Goal: Contribute content

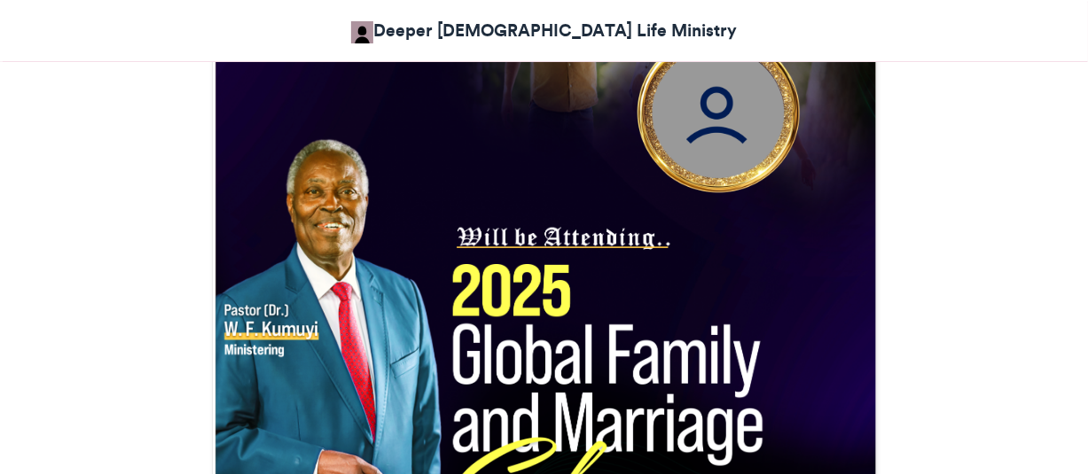
scroll to position [621, 0]
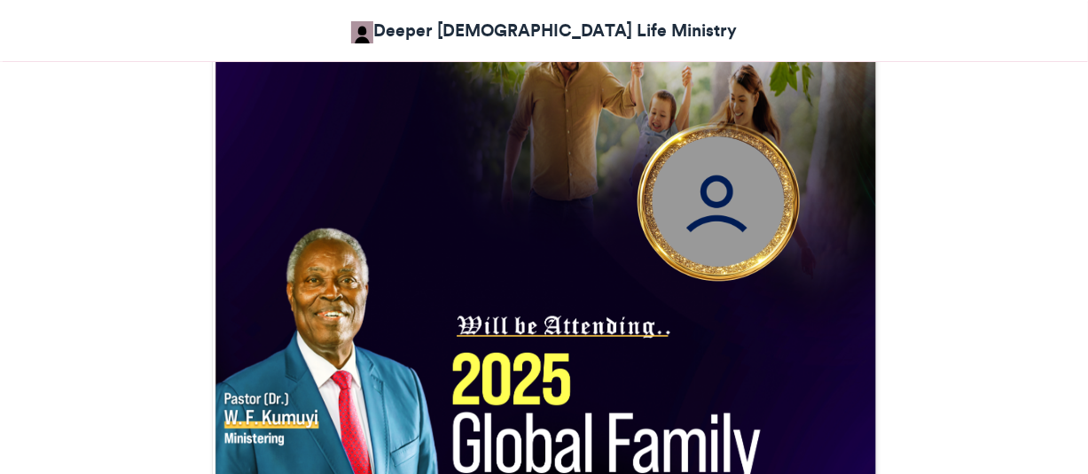
click at [711, 187] on img at bounding box center [719, 202] width 192 height 192
click at [718, 217] on img at bounding box center [719, 202] width 192 height 192
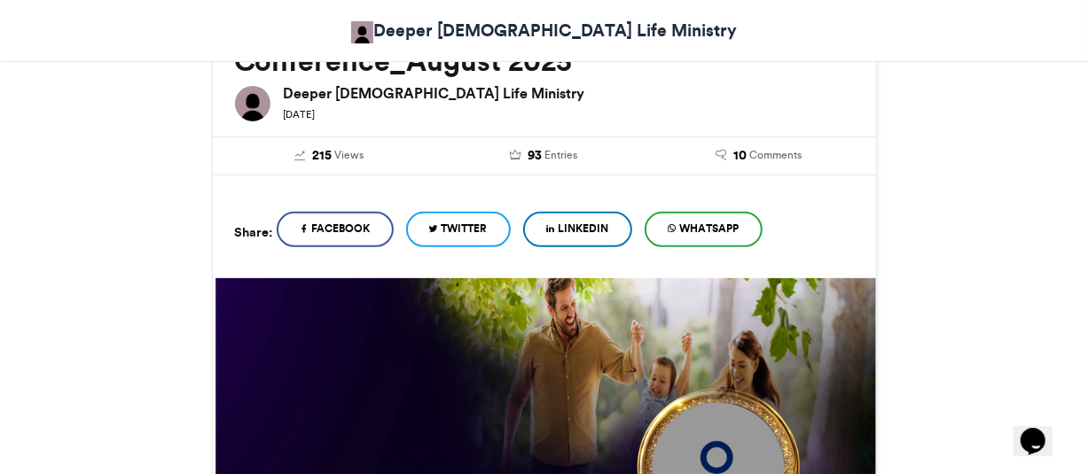
scroll to position [621, 0]
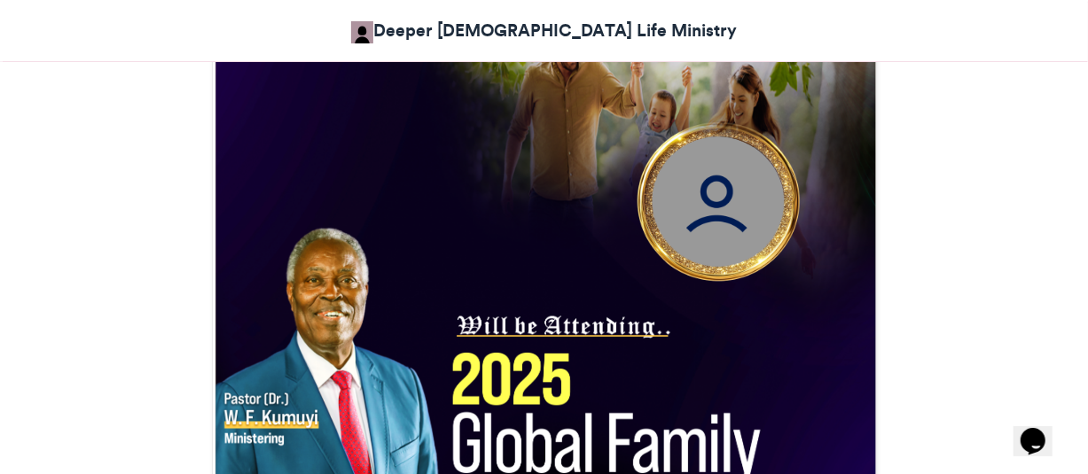
click at [726, 162] on img at bounding box center [719, 202] width 192 height 192
click at [710, 176] on img at bounding box center [719, 202] width 192 height 192
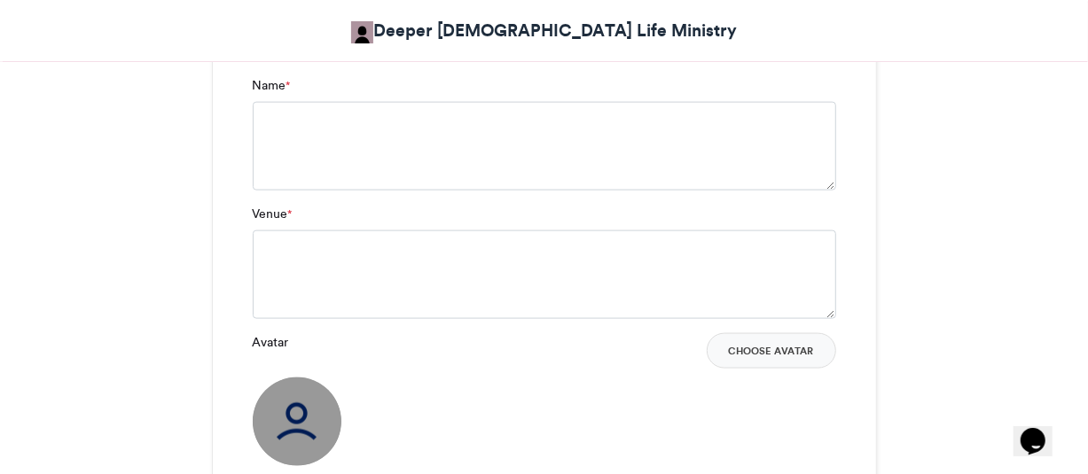
scroll to position [1330, 0]
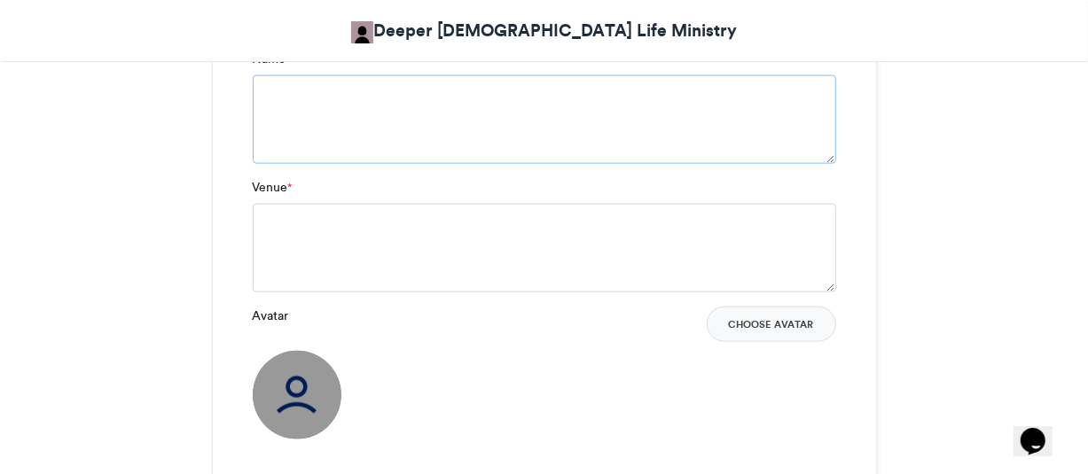
click at [595, 131] on textarea "Name *" at bounding box center [545, 119] width 584 height 89
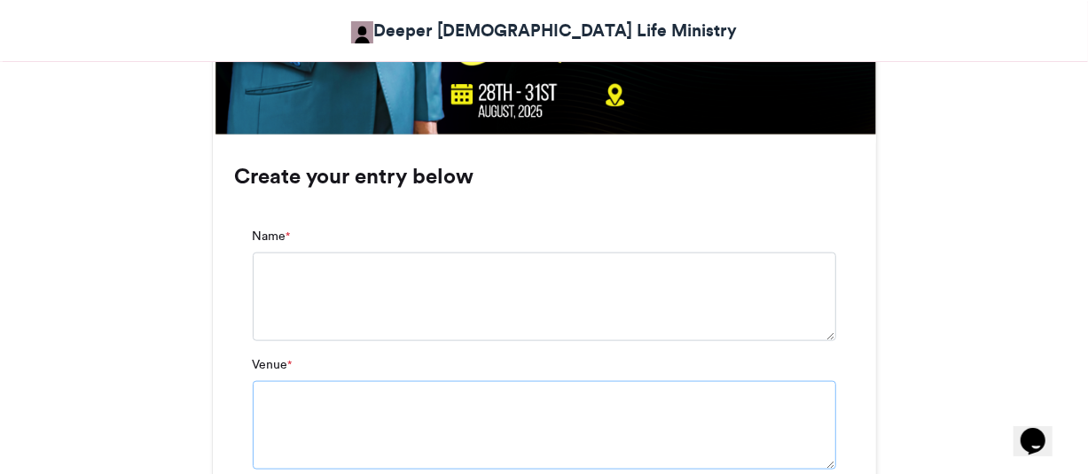
click at [539, 269] on div "Your Email * Your Name * Name * Venue * Avatar Choose Avatar" at bounding box center [544, 448] width 619 height 478
click at [508, 294] on textarea "Name *" at bounding box center [545, 297] width 584 height 89
click at [495, 278] on textarea "Name *" at bounding box center [545, 297] width 584 height 89
type textarea "**********"
click at [664, 425] on textarea "Venue *" at bounding box center [545, 441] width 584 height 89
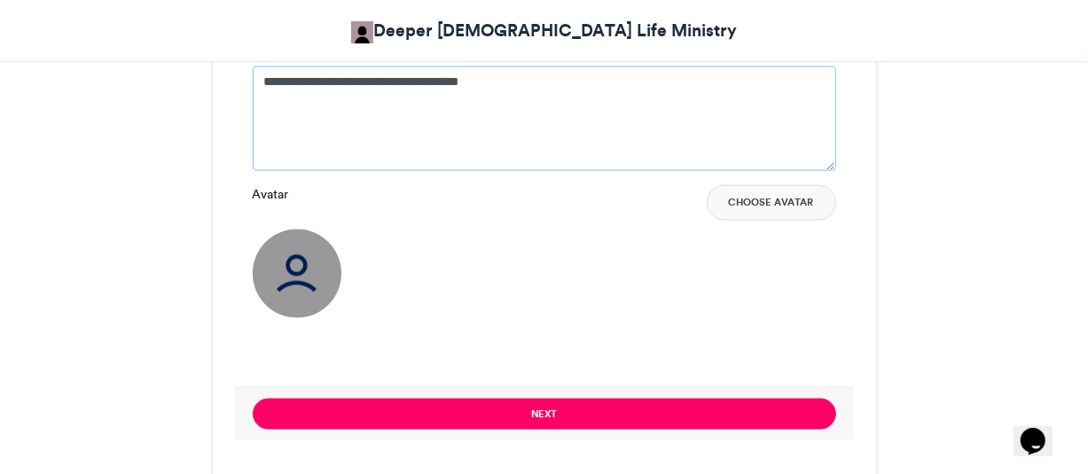
scroll to position [1542, 0]
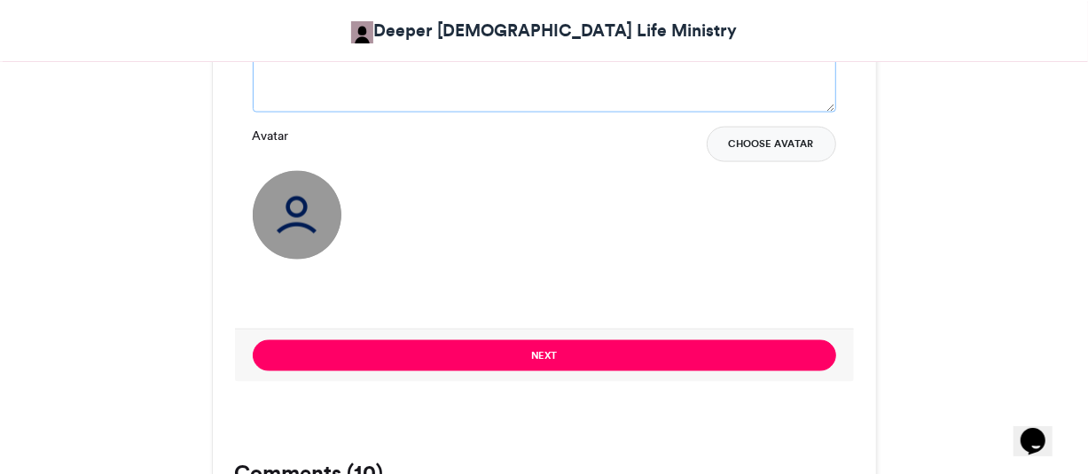
type textarea "**********"
click at [767, 140] on button "Choose Avatar" at bounding box center [771, 144] width 129 height 35
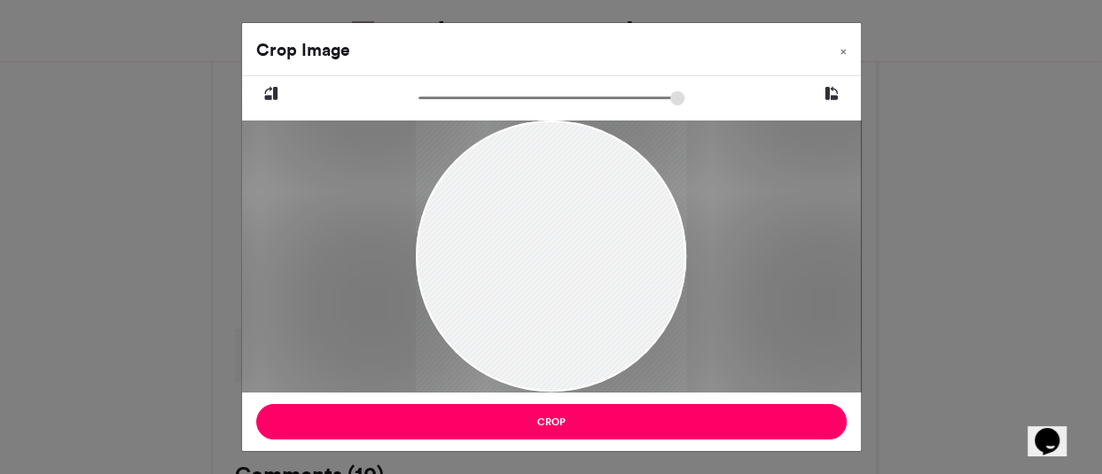
drag, startPoint x: 570, startPoint y: 259, endPoint x: 541, endPoint y: 309, distance: 57.6
click at [541, 309] on div at bounding box center [551, 304] width 271 height 375
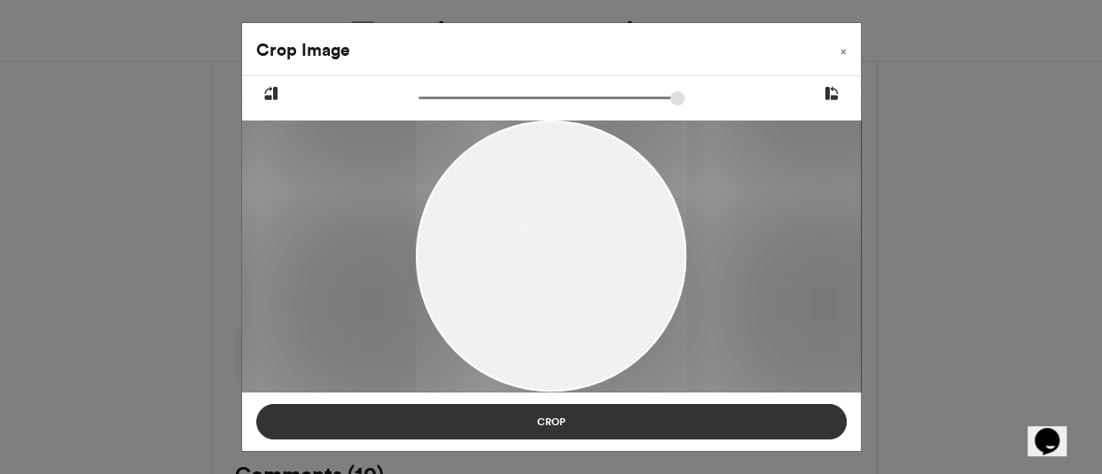
click at [584, 410] on button "Crop" at bounding box center [551, 421] width 591 height 35
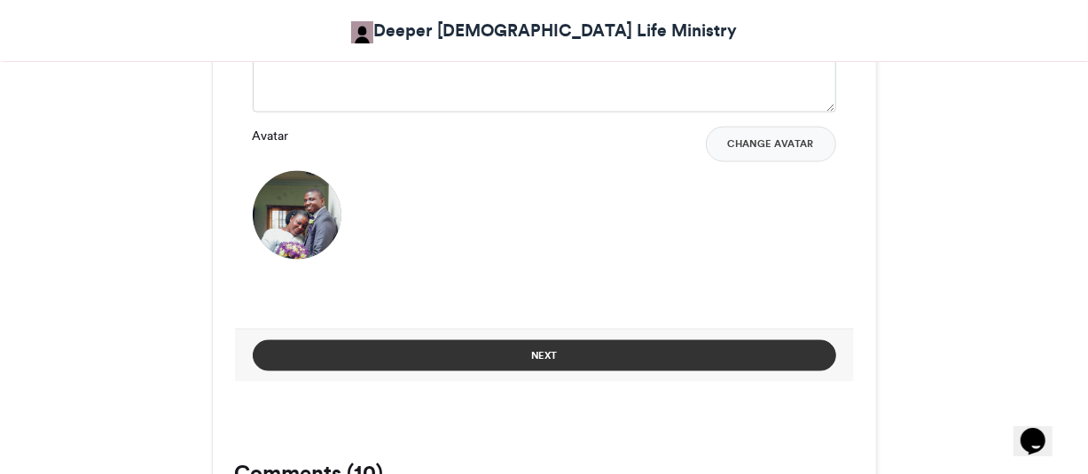
click at [709, 345] on button "Next" at bounding box center [545, 356] width 584 height 31
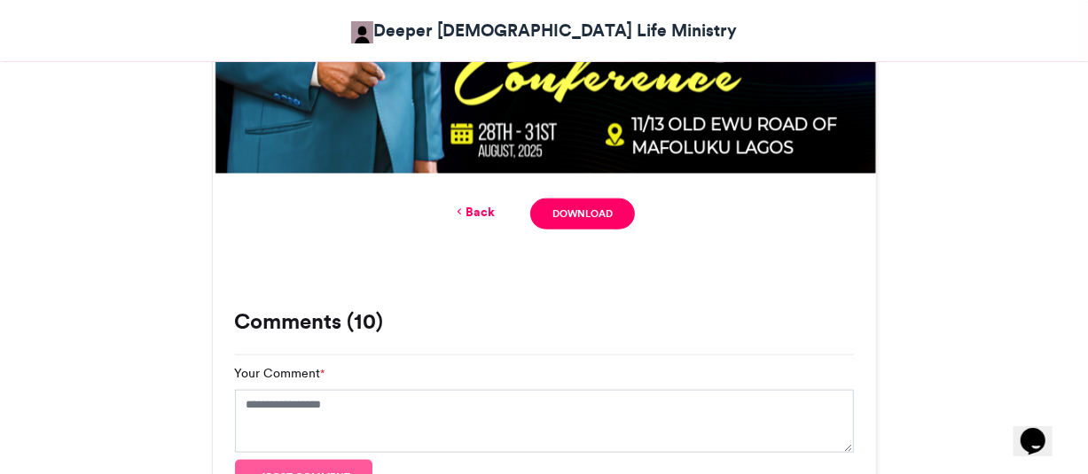
scroll to position [1093, 0]
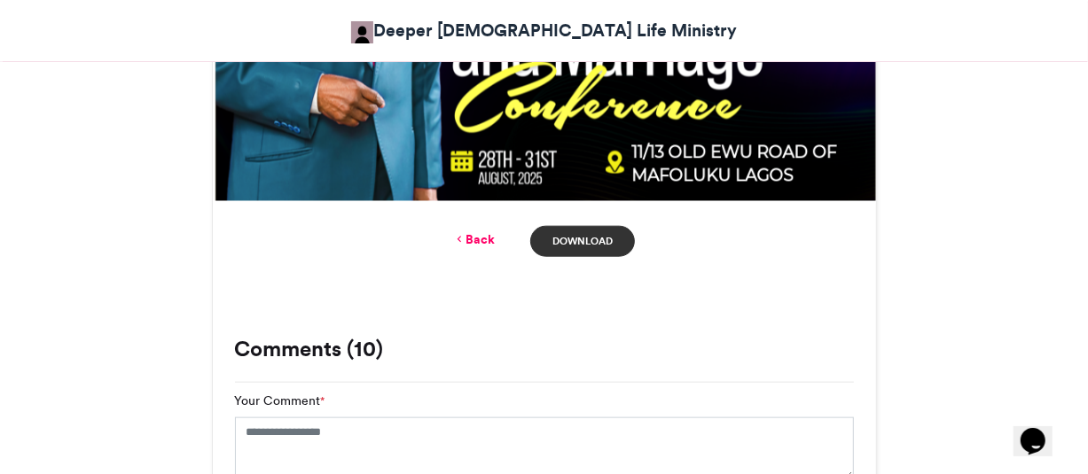
click at [569, 235] on link "Download" at bounding box center [582, 241] width 104 height 31
click at [402, 457] on textarea "Your Comment *" at bounding box center [544, 450] width 619 height 64
type textarea "********"
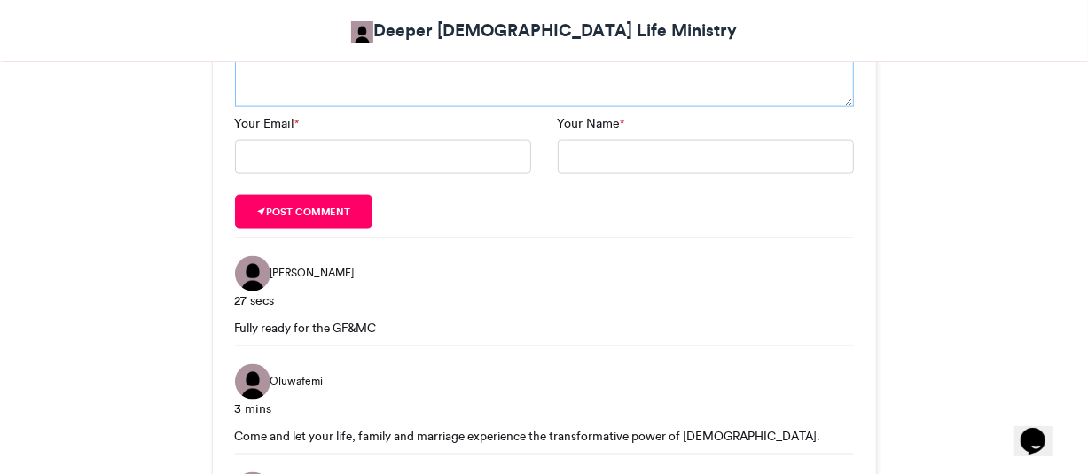
scroll to position [1486, 0]
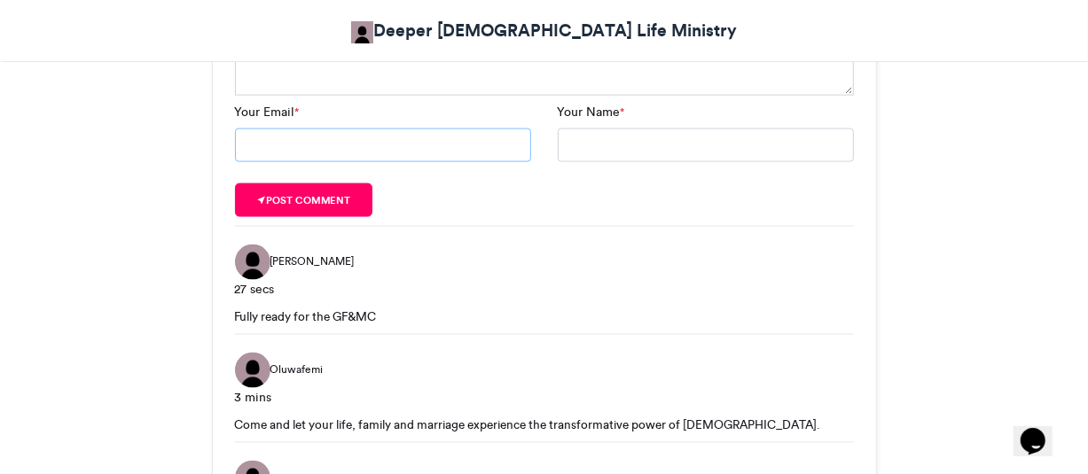
click at [302, 139] on input "Your Email *" at bounding box center [383, 146] width 296 height 34
type input "**********"
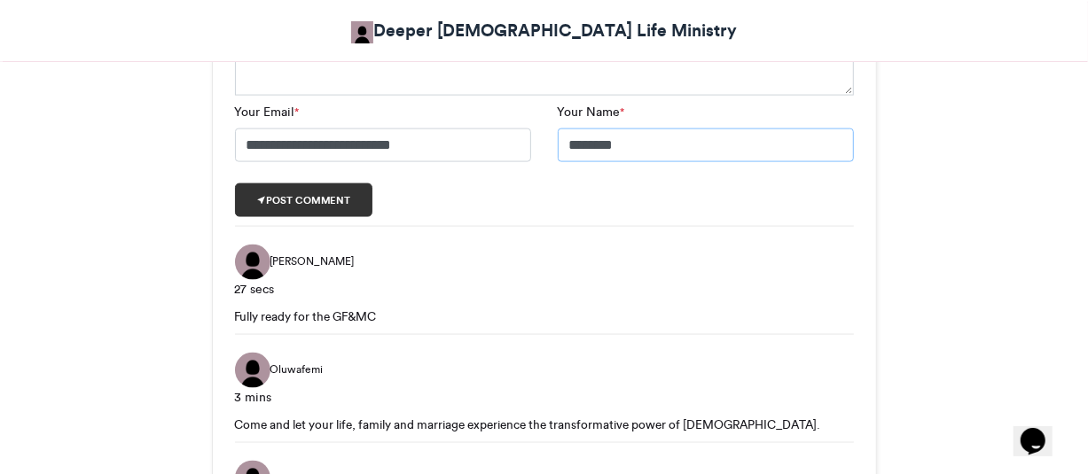
type input "*******"
click at [310, 196] on button "Post comment" at bounding box center [304, 201] width 138 height 34
